Goal: Book appointment/travel/reservation

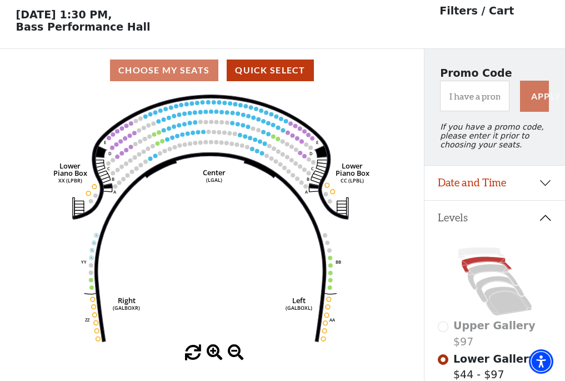
scroll to position [52, 0]
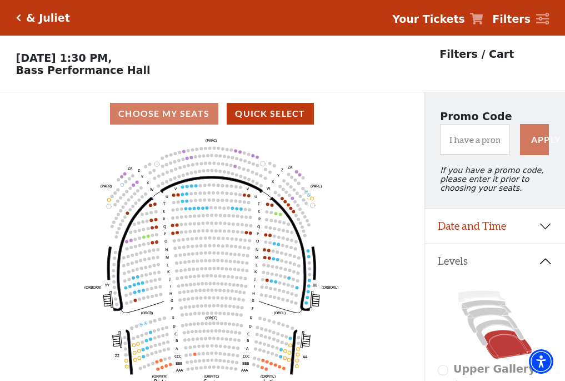
scroll to position [52, 0]
